Goal: Transaction & Acquisition: Purchase product/service

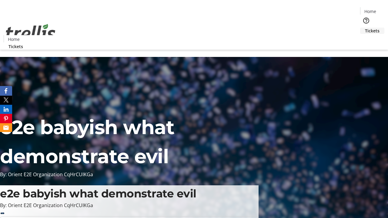
click at [365, 28] on span "Tickets" at bounding box center [372, 31] width 15 height 6
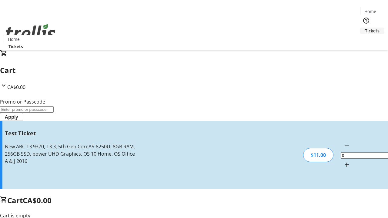
click at [344, 161] on mat-icon "Increment by one" at bounding box center [347, 164] width 7 height 7
type input "1"
type input "UNLOCK"
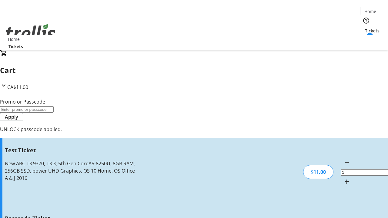
type input "5"
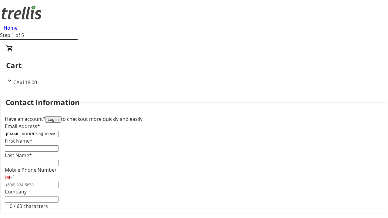
type input "[EMAIL_ADDRESS][DOMAIN_NAME]"
type input "Aniyah"
type input "[PERSON_NAME]"
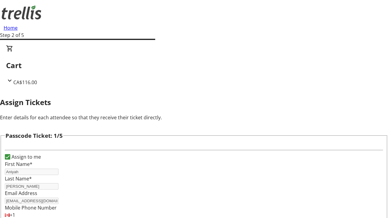
type input "Armani"
type input "Hilll"
type input "[PERSON_NAME]"
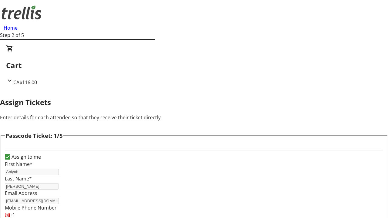
scroll to position [590, 0]
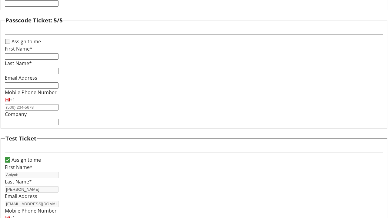
type input "[PERSON_NAME]"
click at [10, 44] on input "Assign to me" at bounding box center [7, 41] width 5 height 5
checkbox input "true"
type input "Aniyah"
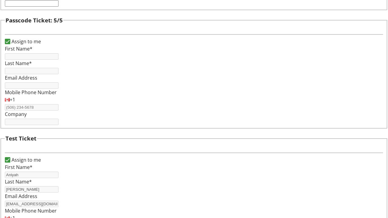
type input "[PERSON_NAME]"
type input "[EMAIL_ADDRESS][DOMAIN_NAME]"
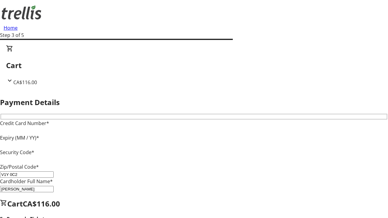
type input "V1Y 0C2"
